Goal: Task Accomplishment & Management: Manage account settings

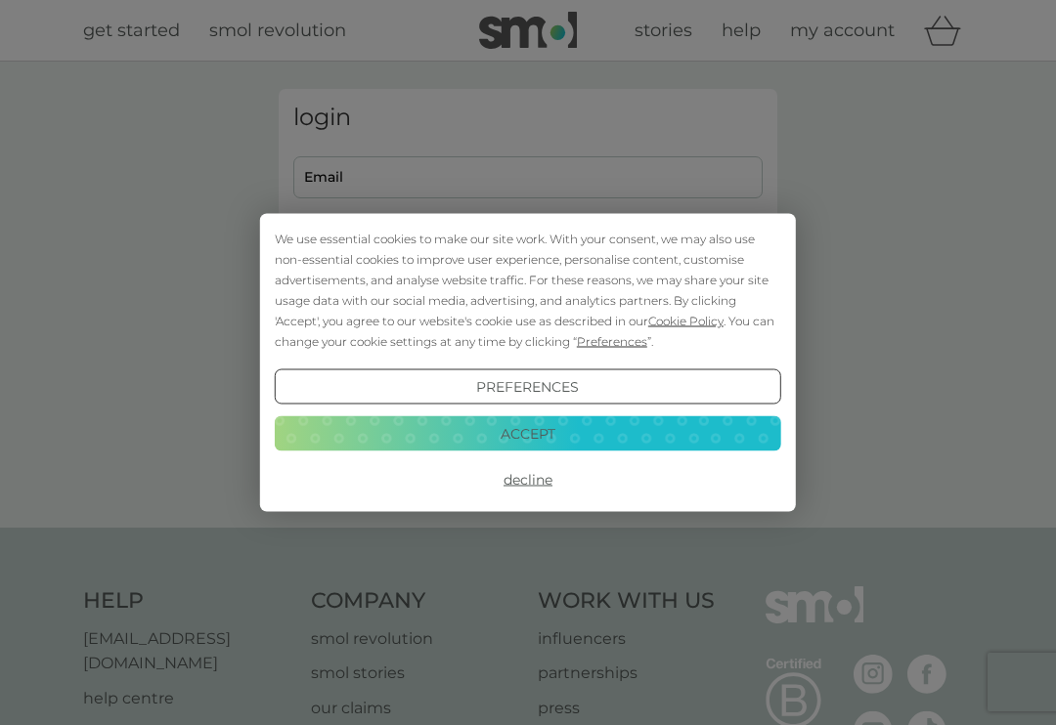
click at [553, 432] on button "Accept" at bounding box center [528, 432] width 506 height 35
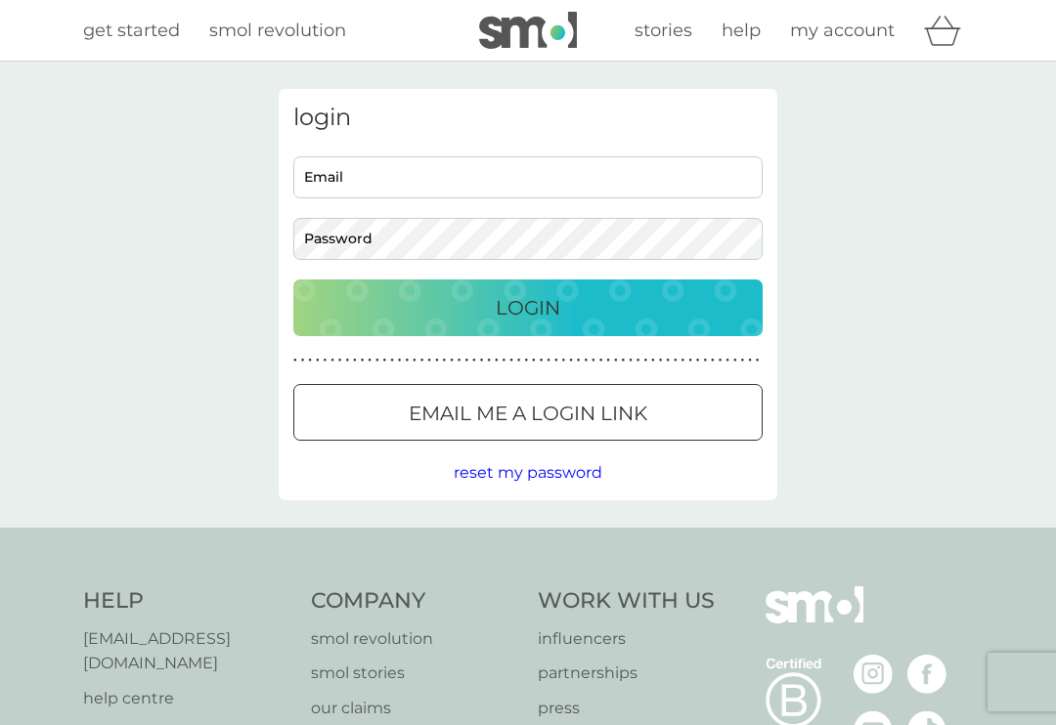
click at [360, 183] on input "Email" at bounding box center [527, 177] width 469 height 42
type input "[EMAIL_ADDRESS][DOMAIN_NAME]"
click at [528, 307] on button "Login" at bounding box center [527, 308] width 469 height 57
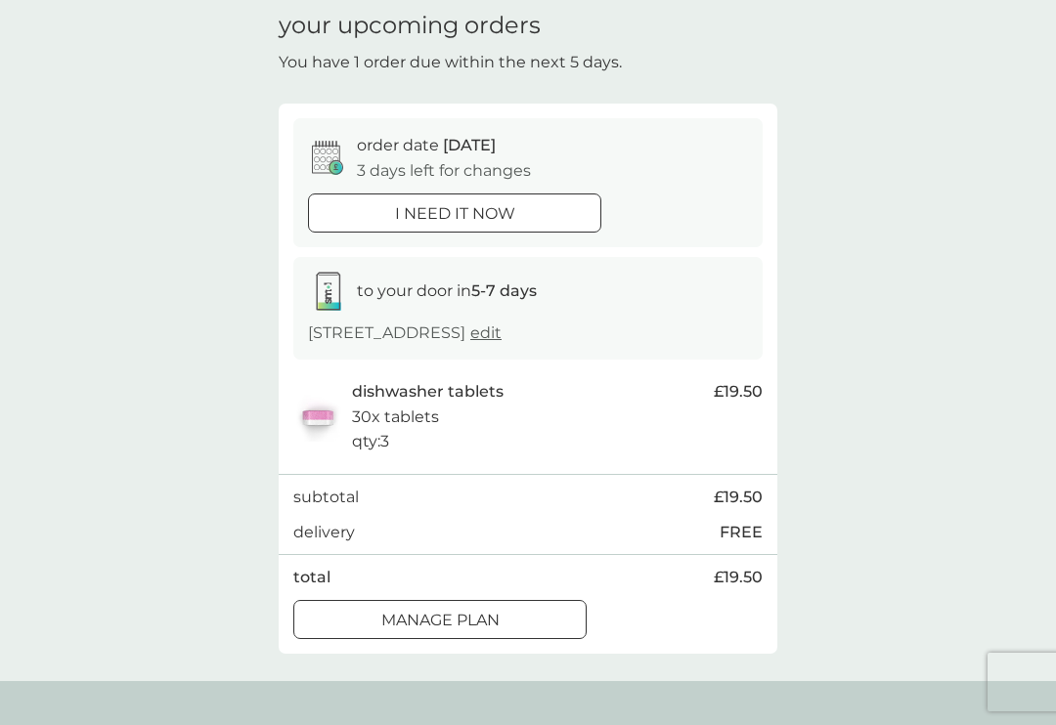
scroll to position [78, 0]
click at [459, 609] on div at bounding box center [440, 619] width 70 height 21
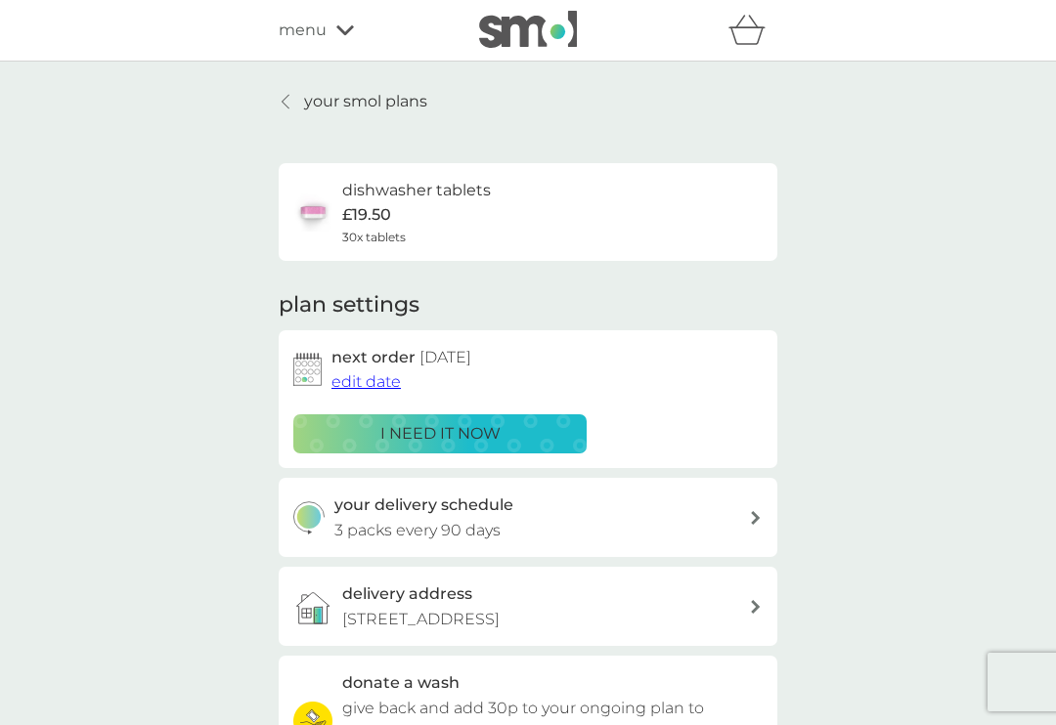
click at [303, 103] on link "your smol plans" at bounding box center [353, 101] width 149 height 25
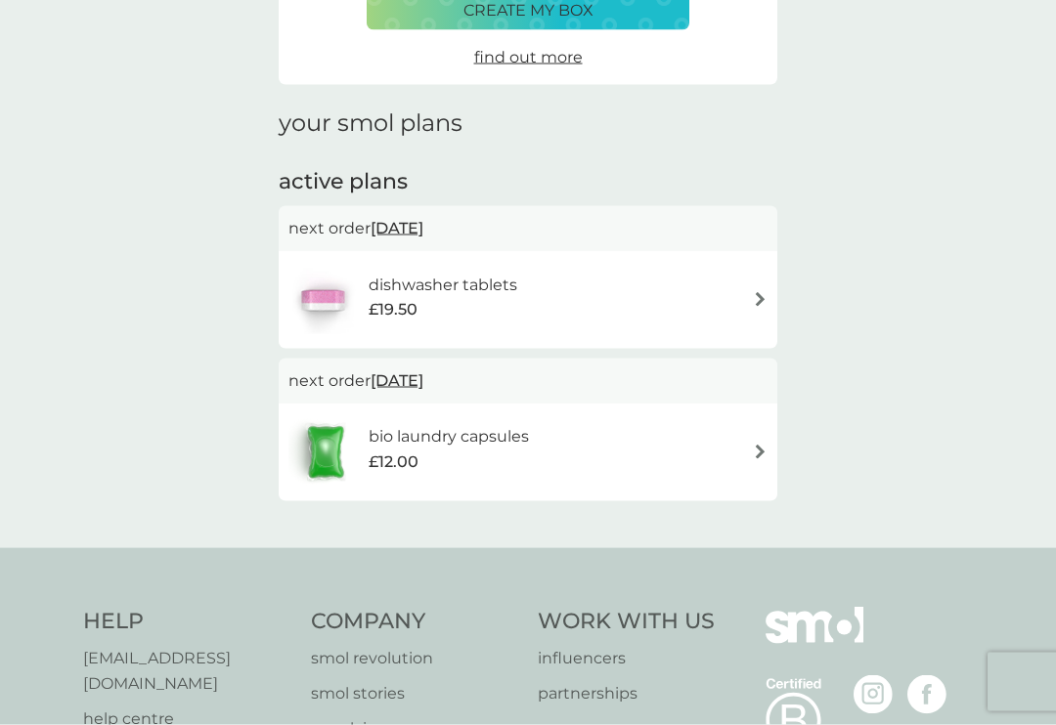
scroll to position [183, 0]
click at [757, 446] on img at bounding box center [760, 451] width 15 height 15
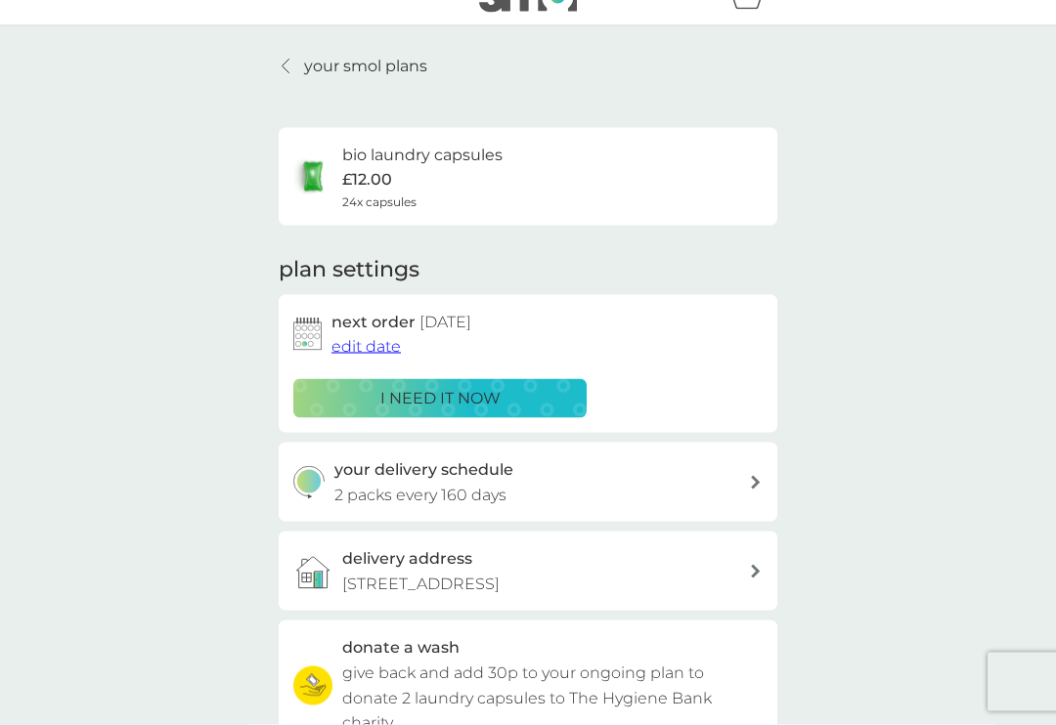
scroll to position [37, 0]
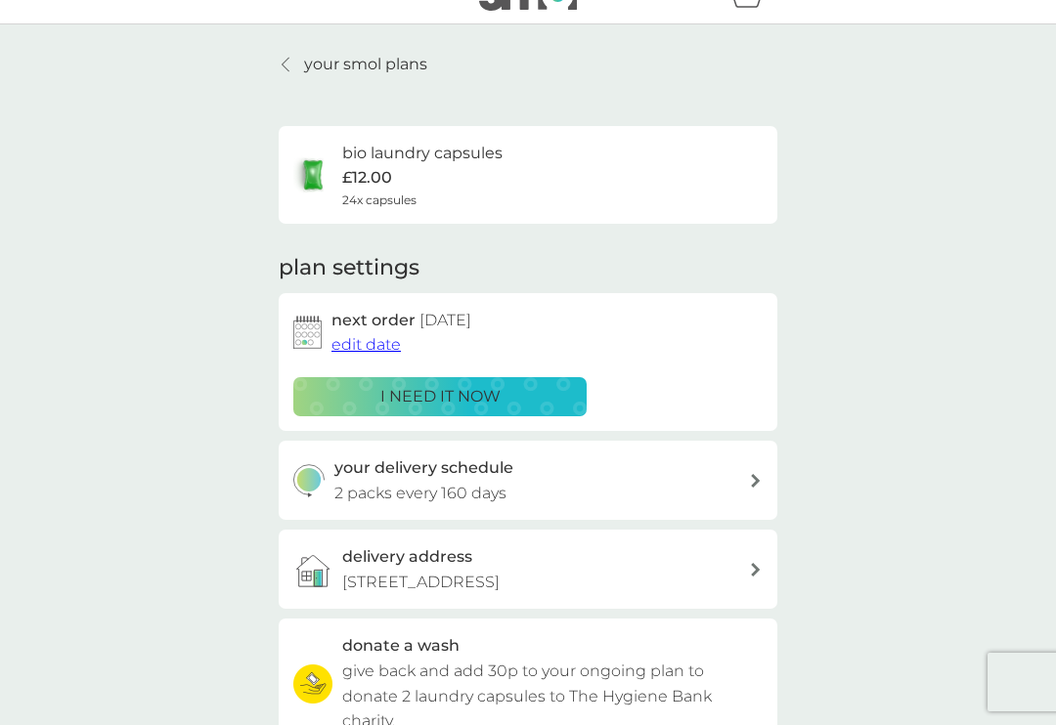
click at [374, 345] on span "edit date" at bounding box center [365, 344] width 69 height 19
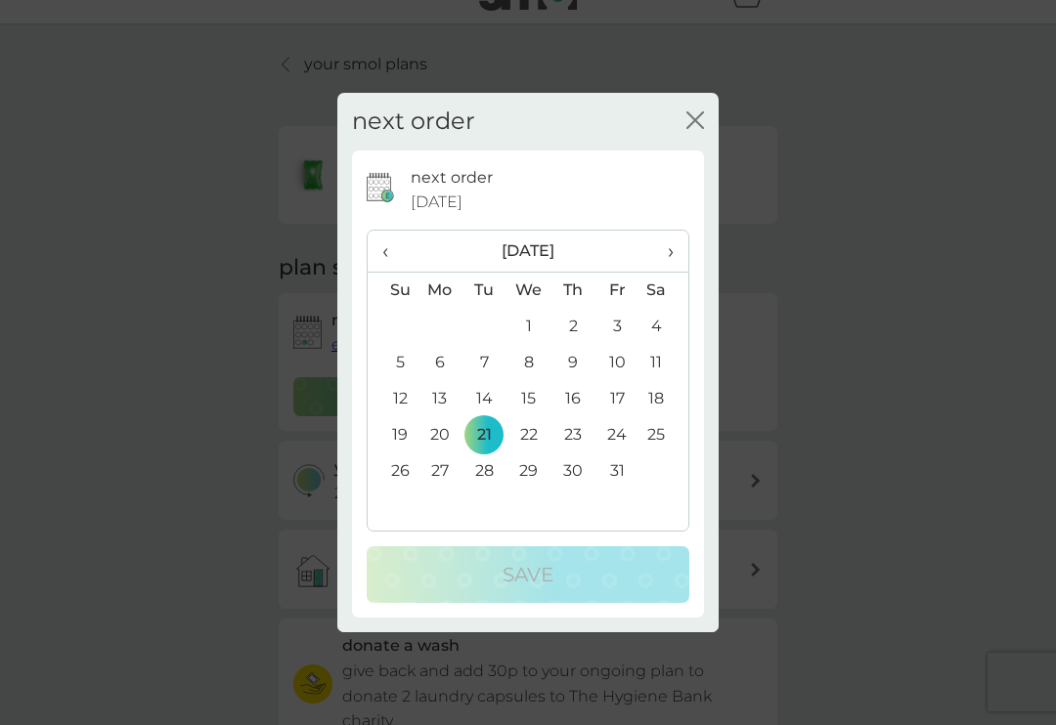
click at [397, 258] on span "‹" at bounding box center [392, 251] width 21 height 41
click at [659, 377] on td "13" at bounding box center [663, 363] width 49 height 36
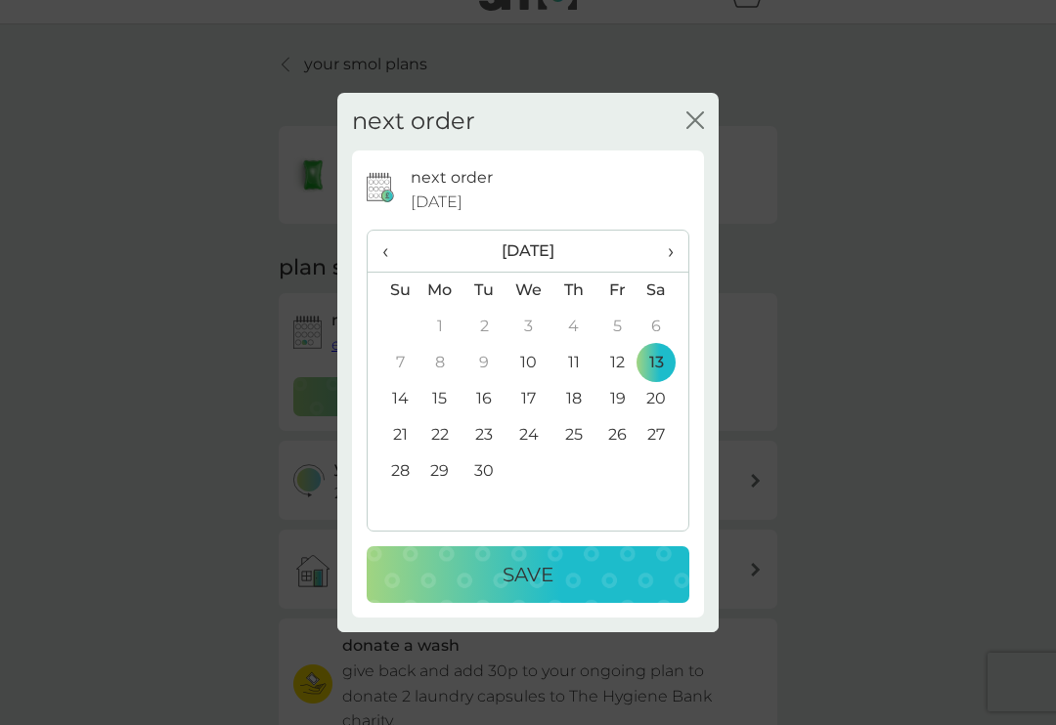
click at [542, 582] on p "Save" at bounding box center [528, 574] width 51 height 31
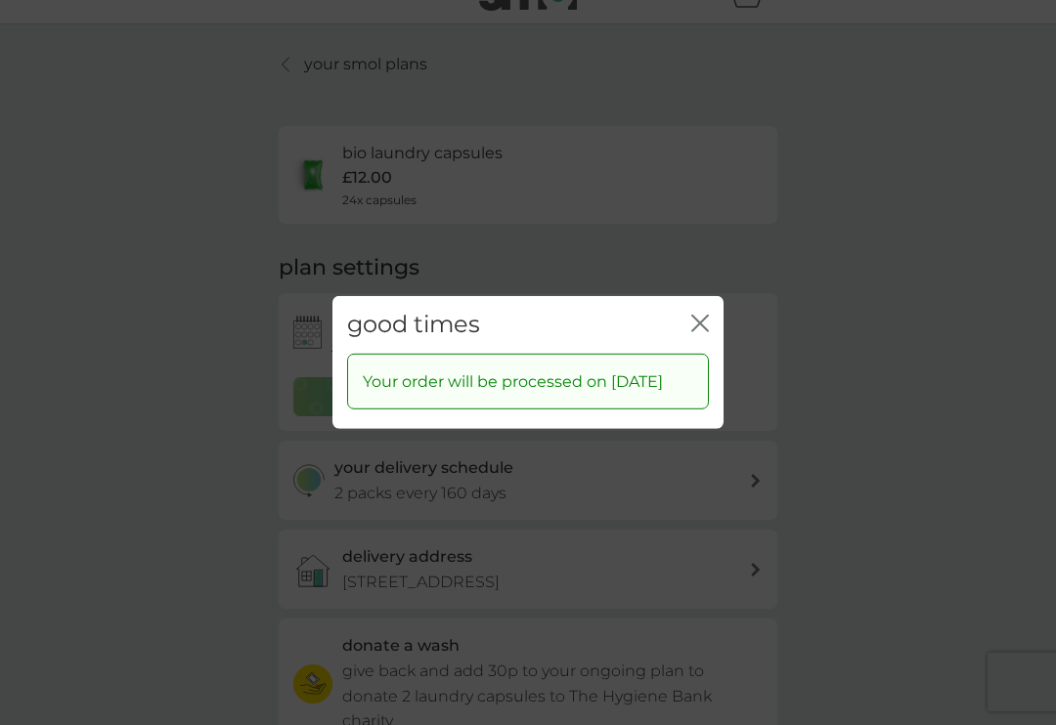
click at [704, 325] on icon "close" at bounding box center [700, 324] width 18 height 18
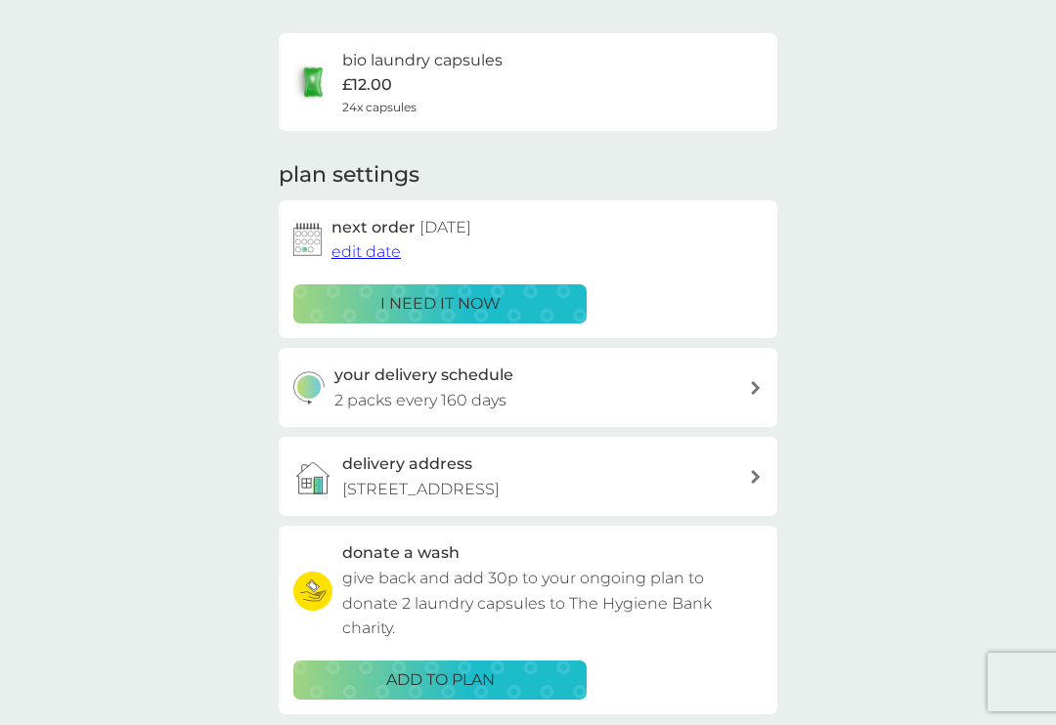
scroll to position [0, 0]
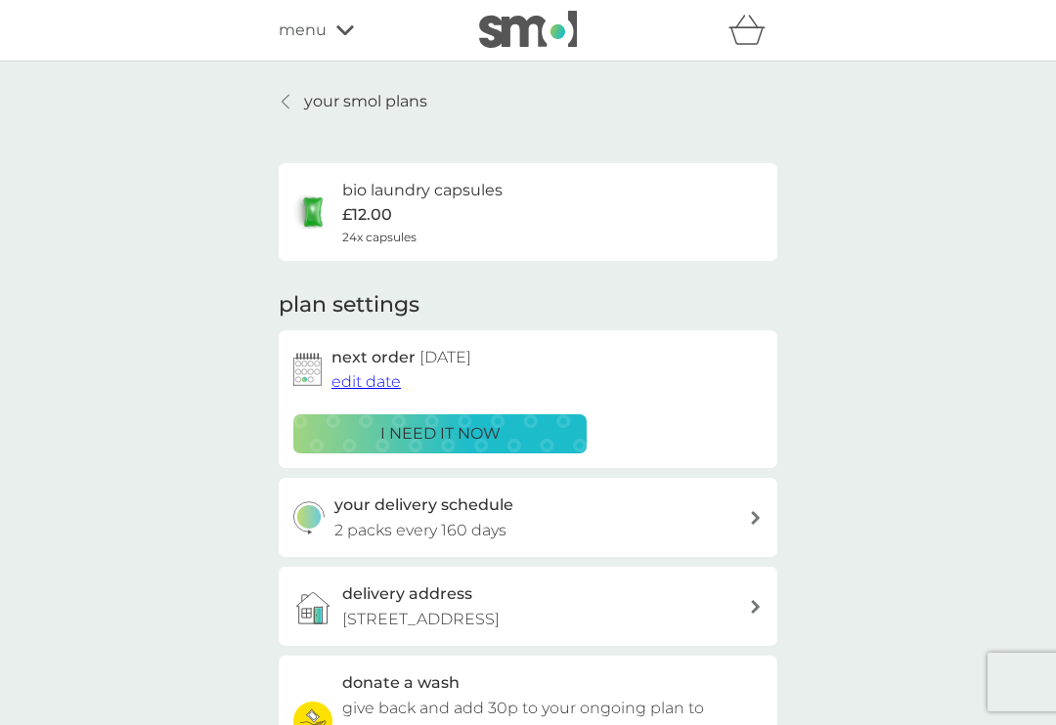
click at [304, 109] on p "your smol plans" at bounding box center [365, 101] width 123 height 25
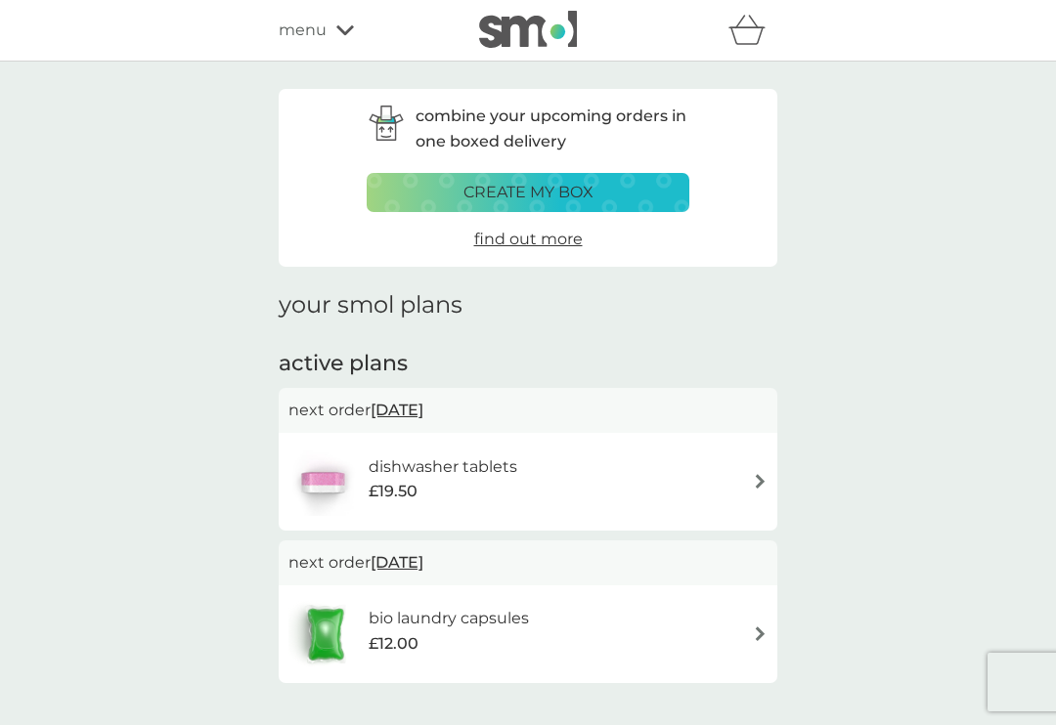
scroll to position [210, 0]
